Goal: Use online tool/utility

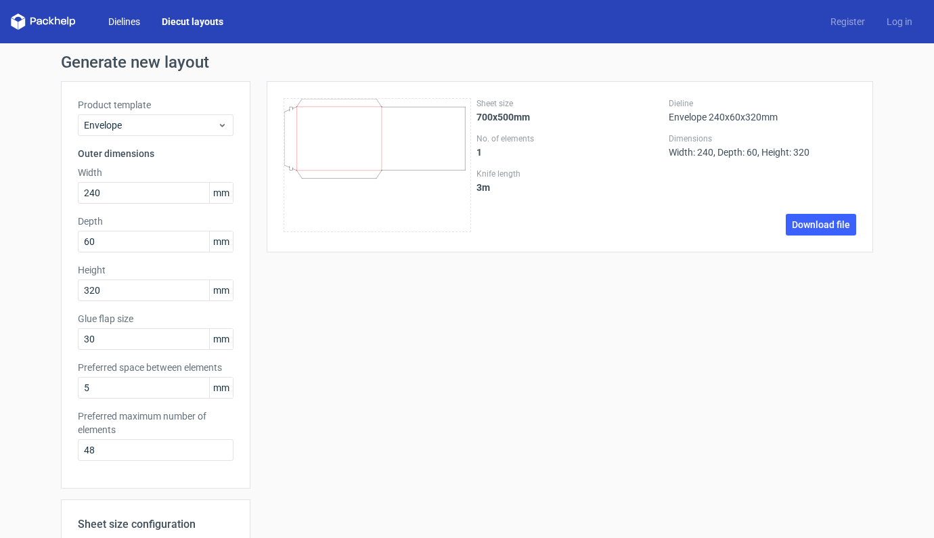
click at [128, 25] on link "Dielines" at bounding box center [123, 22] width 53 height 14
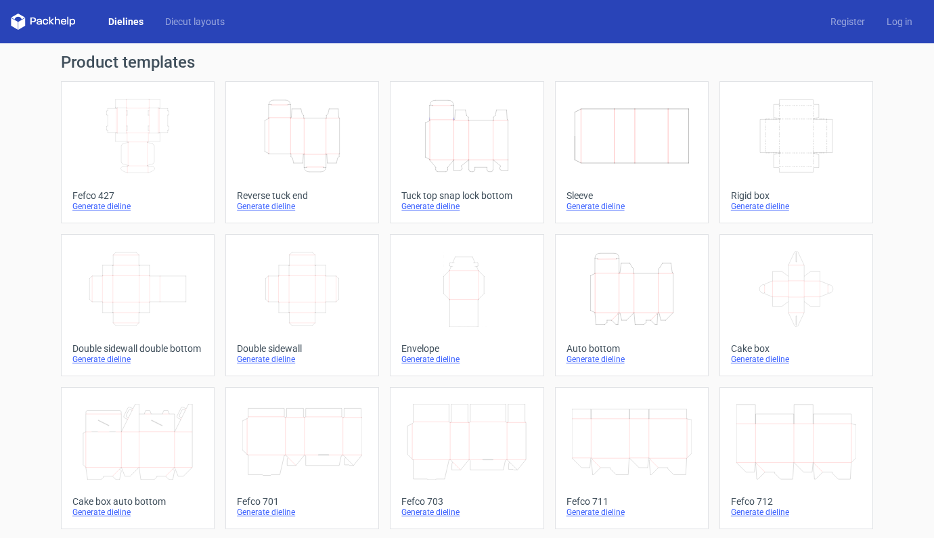
click at [302, 142] on icon "Height Depth Width" at bounding box center [302, 136] width 120 height 76
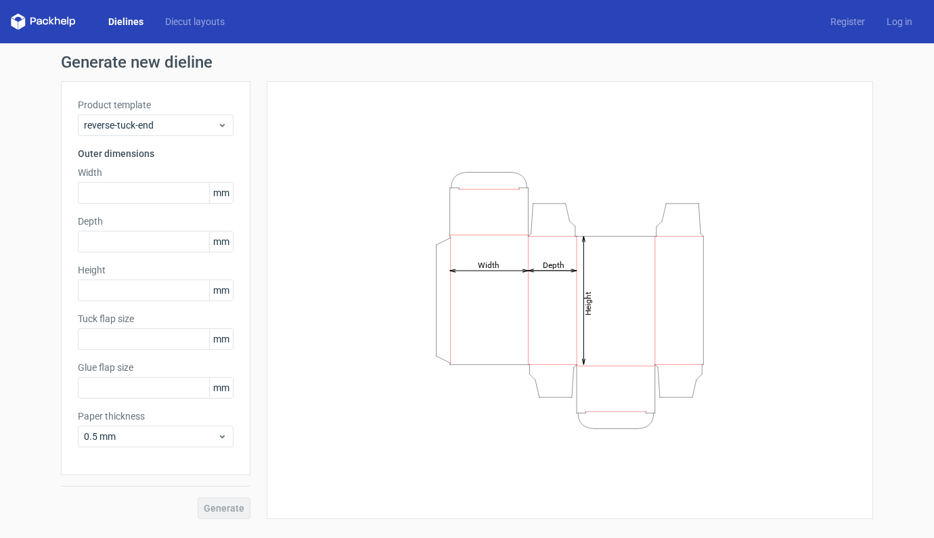
type input "15"
type input "10"
click at [137, 194] on input "text" at bounding box center [156, 193] width 156 height 22
type input "210"
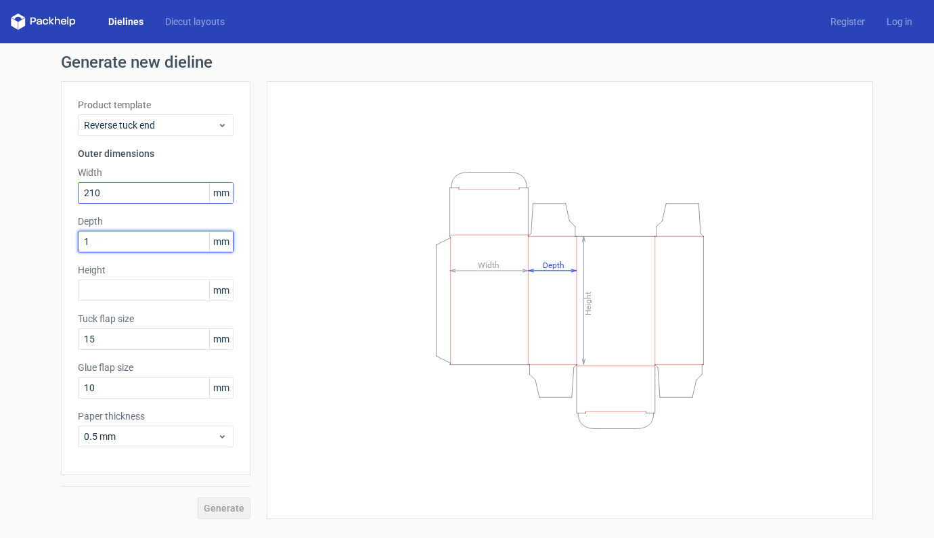
type input "10"
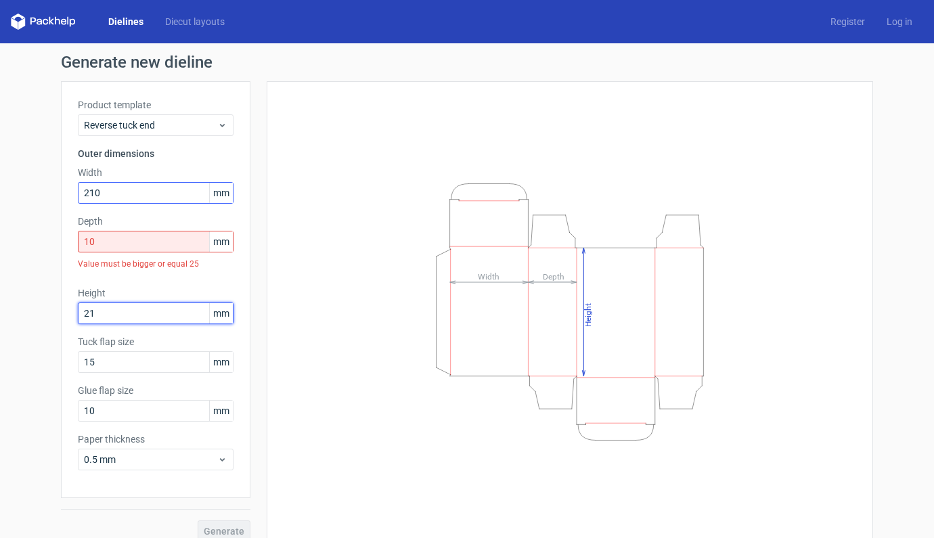
type input "210"
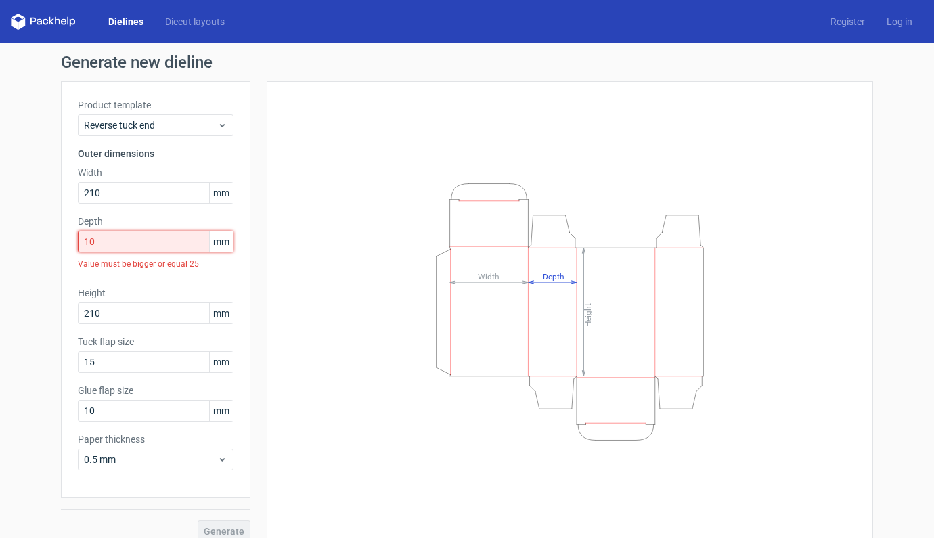
drag, startPoint x: 114, startPoint y: 234, endPoint x: 104, endPoint y: 239, distance: 11.2
click at [104, 239] on input "10" at bounding box center [156, 242] width 156 height 22
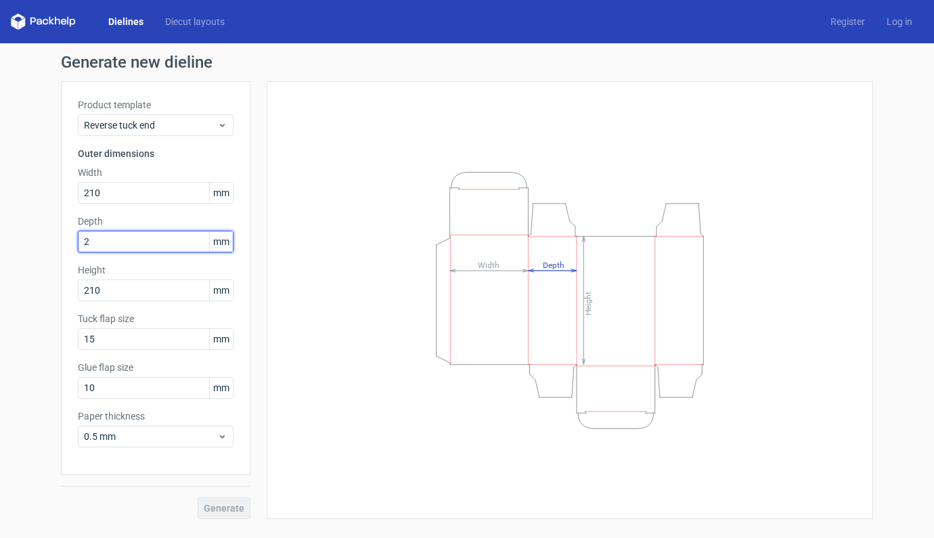
type input "25"
click at [318, 250] on div "Height Depth Width" at bounding box center [569, 300] width 572 height 404
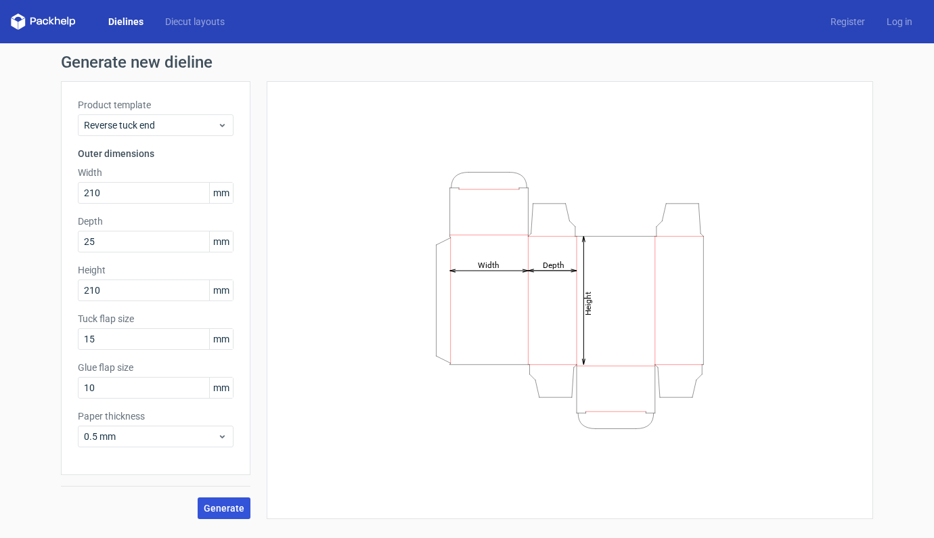
click at [226, 505] on span "Generate" at bounding box center [224, 507] width 41 height 9
